Goal: Task Accomplishment & Management: Manage account settings

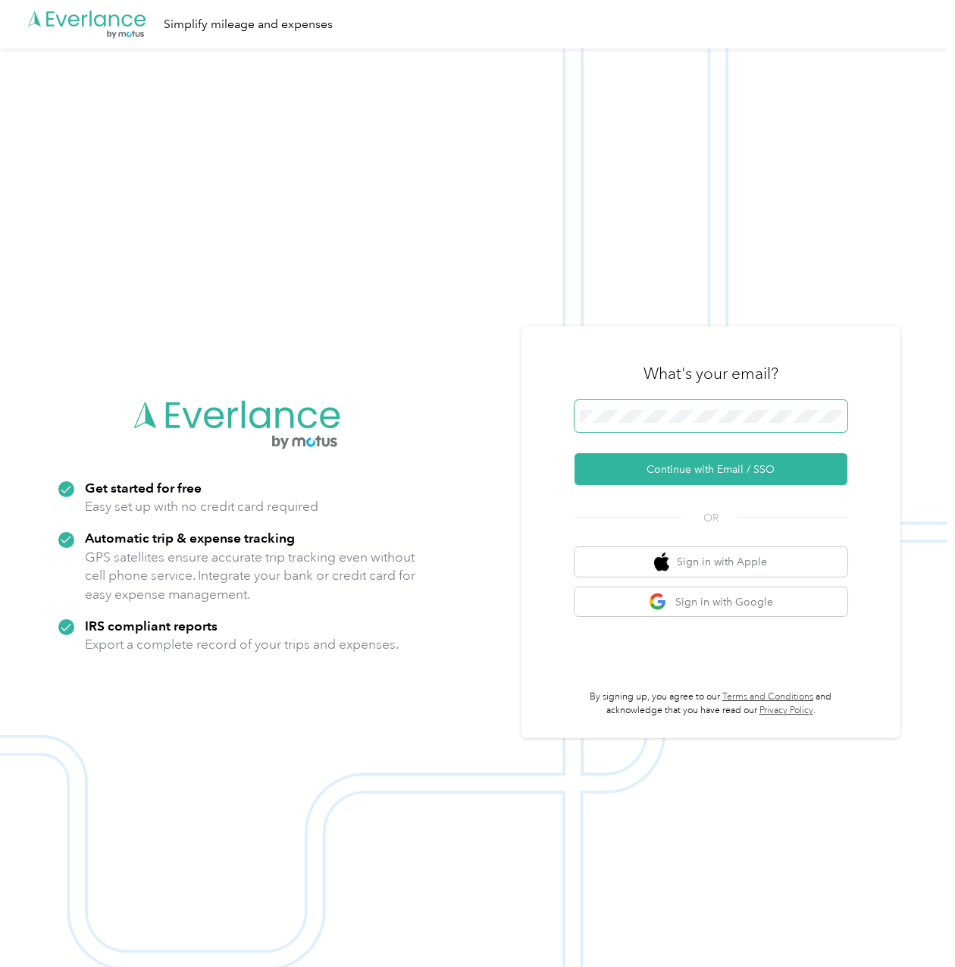
click at [574, 453] on button "Continue with Email / SSO" at bounding box center [710, 469] width 273 height 32
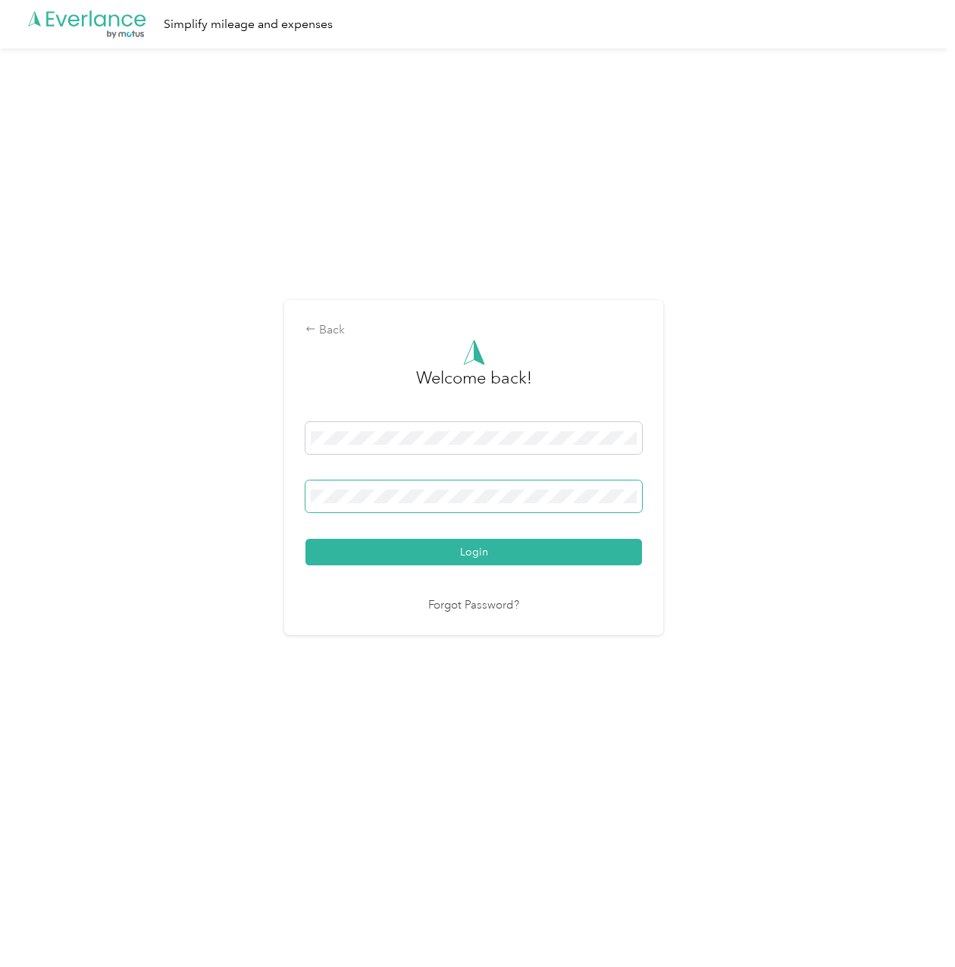
click at [608, 481] on span at bounding box center [473, 496] width 336 height 32
click at [405, 483] on span at bounding box center [473, 496] width 336 height 32
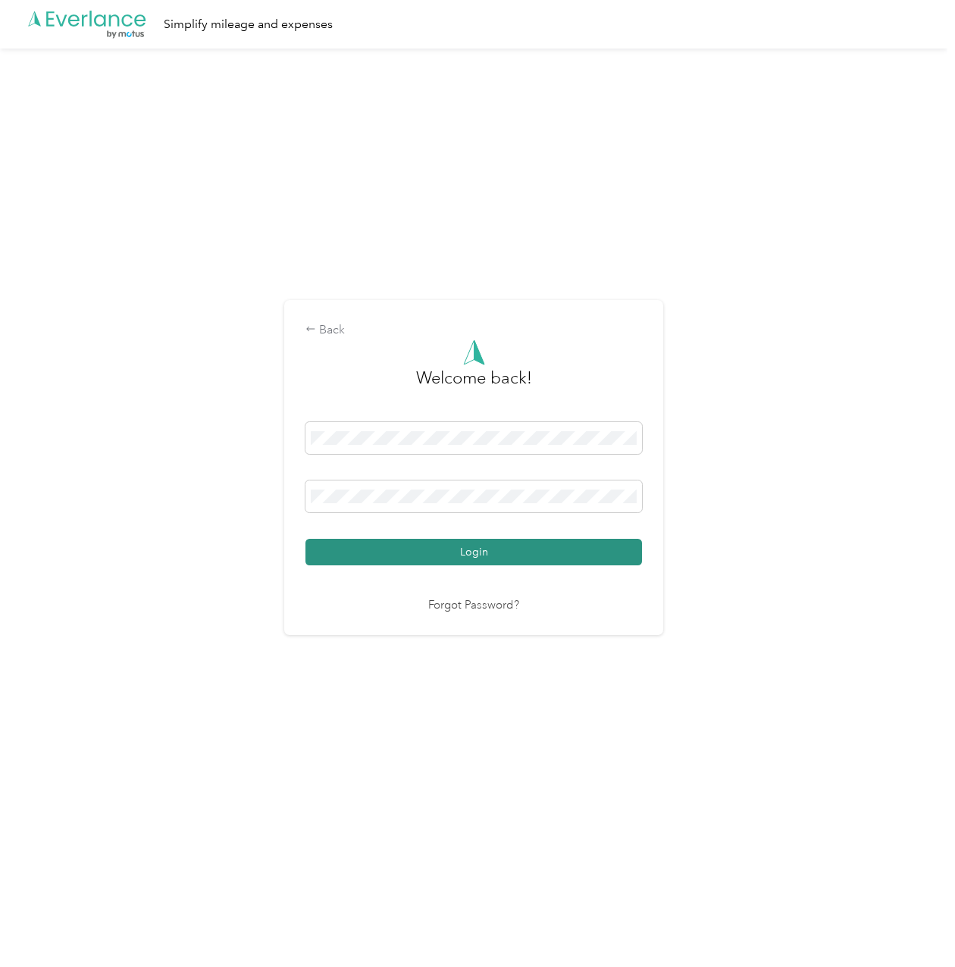
click at [398, 539] on button "Login" at bounding box center [473, 552] width 336 height 27
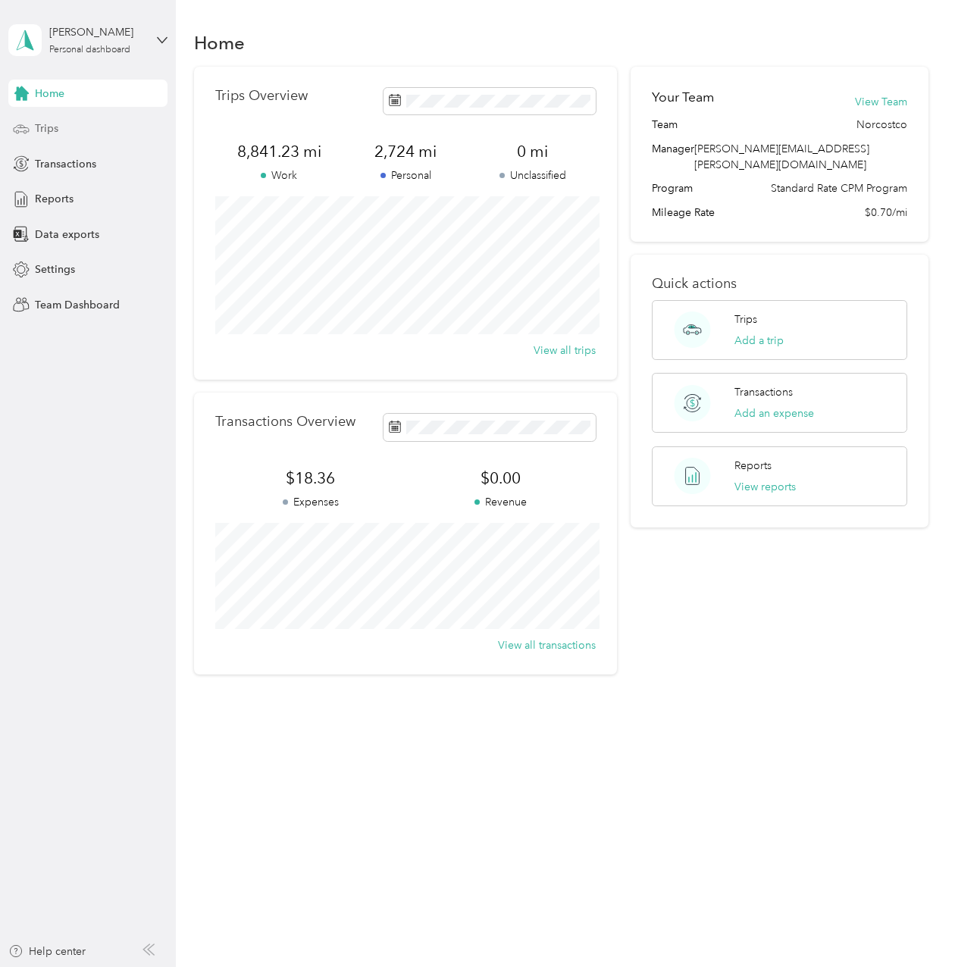
click at [99, 127] on div "Trips" at bounding box center [87, 128] width 159 height 27
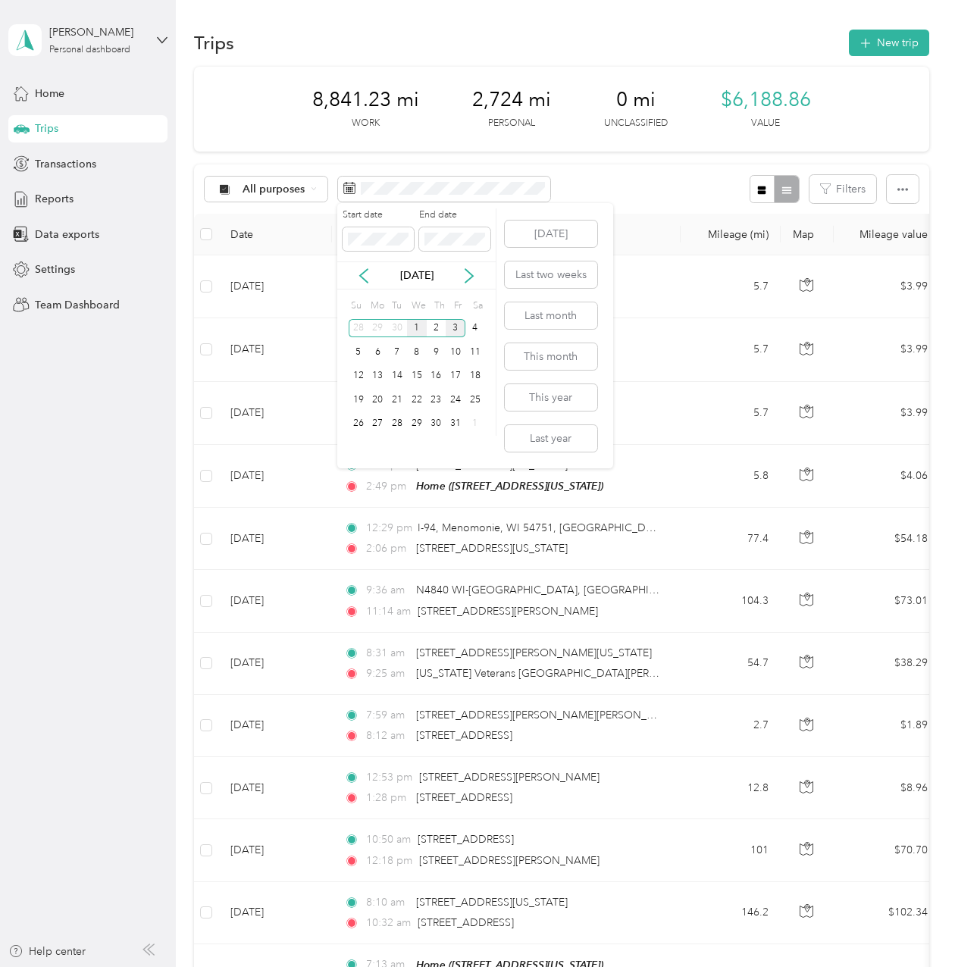
click at [411, 327] on div "1" at bounding box center [417, 328] width 20 height 19
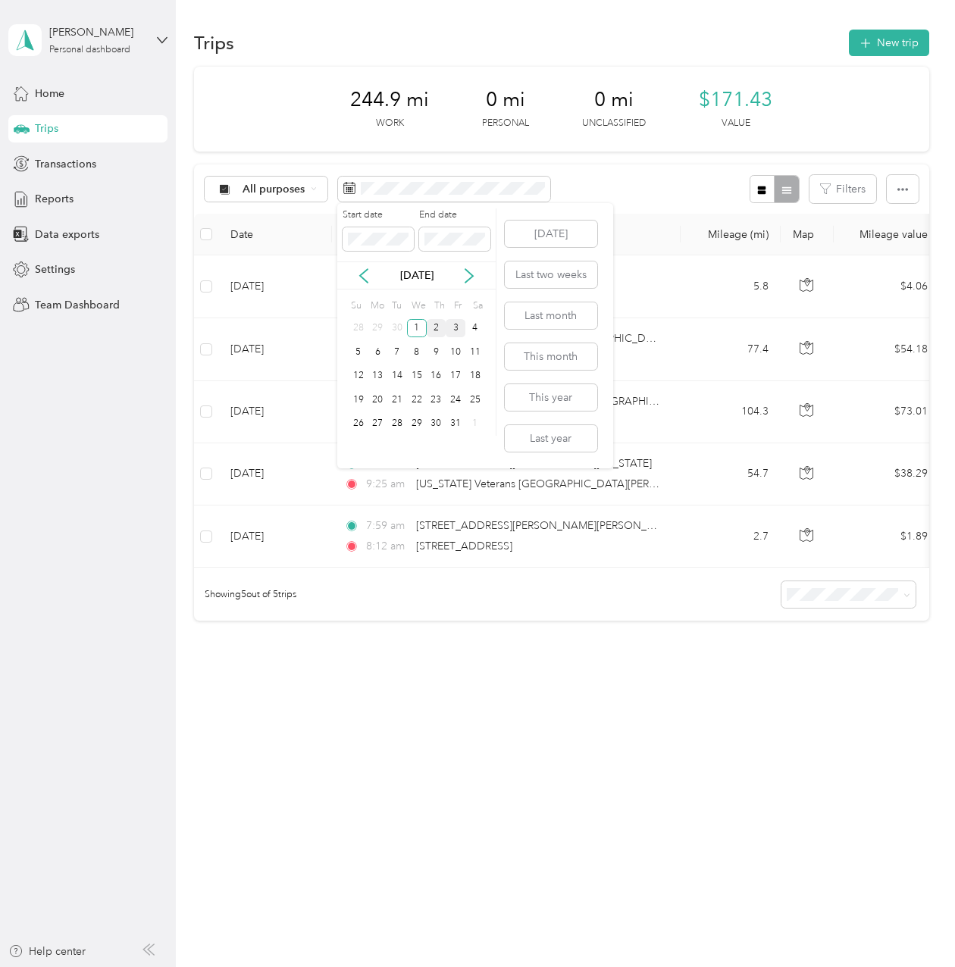
click at [433, 332] on div "2" at bounding box center [437, 328] width 20 height 19
